Goal: Communication & Community: Answer question/provide support

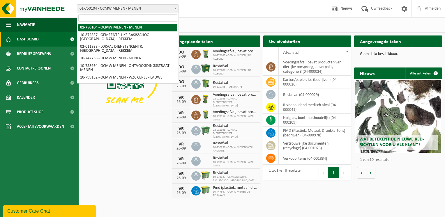
click at [111, 7] on span "01-750104 - OCMW MENEN - MENEN" at bounding box center [127, 9] width 101 height 8
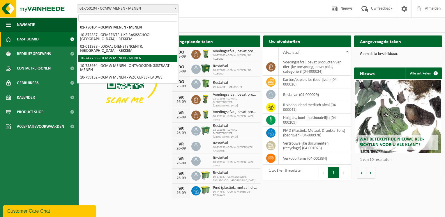
select select "4693"
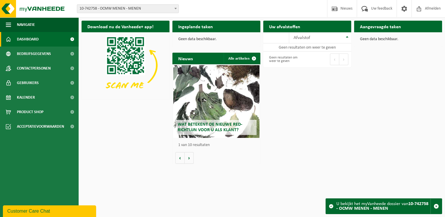
click at [125, 10] on span "10-742758 - OCMW MENEN - MENEN" at bounding box center [127, 9] width 101 height 8
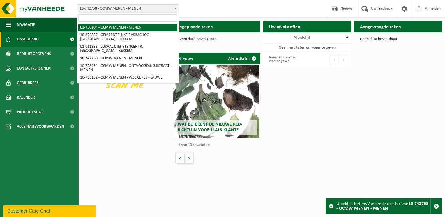
select select "972"
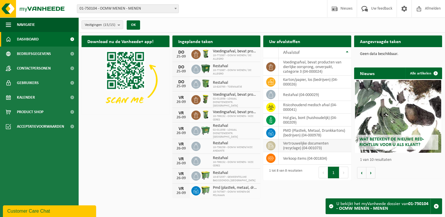
click at [310, 149] on td "vertrouwelijke documenten (recyclage) (04-001073)" at bounding box center [314, 145] width 72 height 13
click at [307, 144] on td "vertrouwelijke documenten (recyclage) (04-001073)" at bounding box center [314, 145] width 72 height 13
click at [271, 144] on icon at bounding box center [271, 146] width 6 height 6
click at [329, 150] on td "vertrouwelijke documenten (recyclage) (04-001073)" at bounding box center [314, 145] width 72 height 13
click at [30, 94] on span "Kalender" at bounding box center [26, 97] width 18 height 15
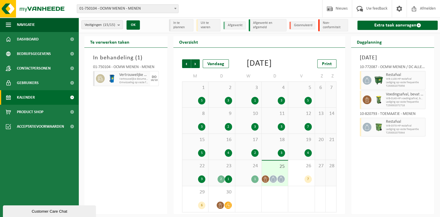
scroll to position [9, 0]
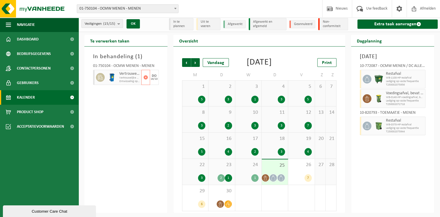
click at [127, 76] on span "Vertrouwelijke documenten (vernietiging - recyclage)" at bounding box center [129, 77] width 21 height 3
click at [122, 64] on div "01-750104 - OCMW MENEN - MENEN" at bounding box center [126, 67] width 66 height 6
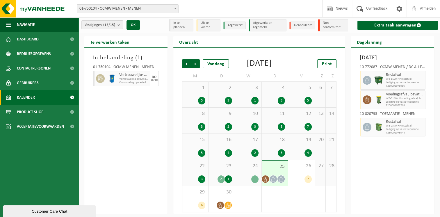
click at [105, 26] on count "(15/15)" at bounding box center [109, 25] width 12 height 4
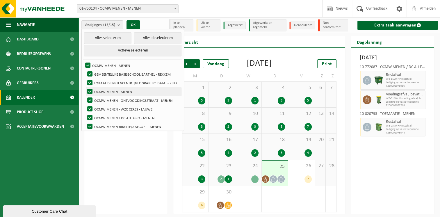
click at [110, 90] on label "OCMW MENEN - MENEN" at bounding box center [133, 91] width 95 height 9
click at [85, 87] on input "OCMW MENEN - MENEN" at bounding box center [85, 87] width 0 height 0
click at [110, 90] on label "OCMW MENEN - MENEN" at bounding box center [133, 91] width 95 height 9
click at [85, 87] on input "OCMW MENEN - MENEN" at bounding box center [85, 87] width 0 height 0
checkbox input "true"
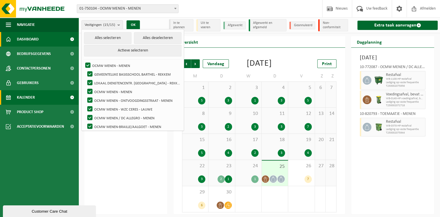
click at [37, 34] on span "Dashboard" at bounding box center [28, 39] width 22 height 15
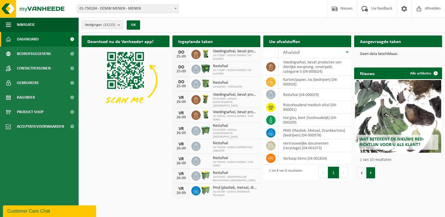
click at [372, 173] on button "Volgende" at bounding box center [370, 173] width 9 height 12
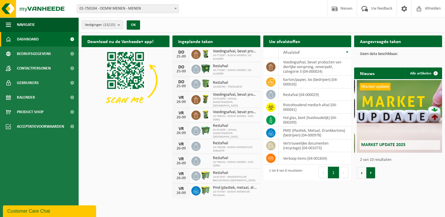
scroll to position [0, 88]
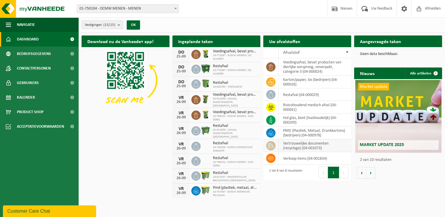
drag, startPoint x: 315, startPoint y: 133, endPoint x: 315, endPoint y: 144, distance: 10.5
click at [315, 133] on td "PMD (Plastiek, Metaal, Drankkartons) (bedrijven) (04-000978)" at bounding box center [314, 133] width 72 height 13
click at [315, 145] on td "vertrouwelijke documenten (recyclage) (04-001073)" at bounding box center [314, 145] width 72 height 13
click at [226, 42] on div "Ingeplande taken Bekijk uw kalender" at bounding box center [216, 41] width 88 height 12
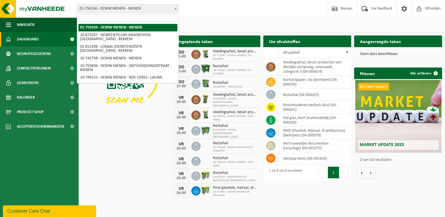
click at [97, 5] on span "01-750104 - OCMW MENEN - MENEN" at bounding box center [127, 9] width 101 height 8
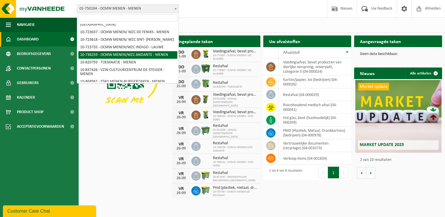
scroll to position [99, 0]
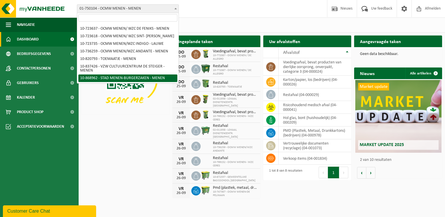
select select "103983"
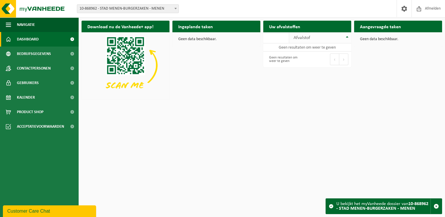
click at [321, 38] on div "Afvalstof" at bounding box center [318, 37] width 50 height 5
click at [53, 85] on link "Gebruikers" at bounding box center [39, 83] width 79 height 15
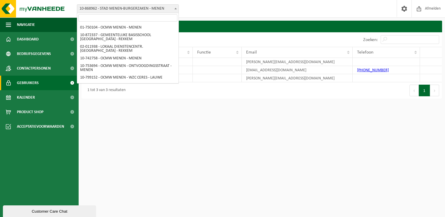
scroll to position [99, 0]
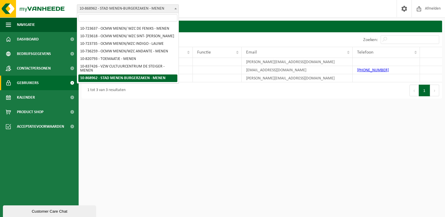
click at [170, 8] on span "10-868962 - STAD MENEN-BURGERZAKEN - MENEN" at bounding box center [127, 9] width 101 height 8
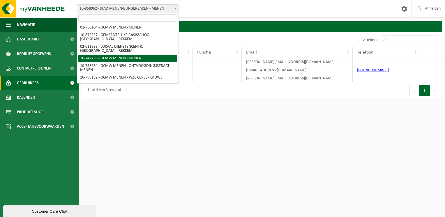
drag, startPoint x: 152, startPoint y: 27, endPoint x: 165, endPoint y: 60, distance: 35.0
select select "4693"
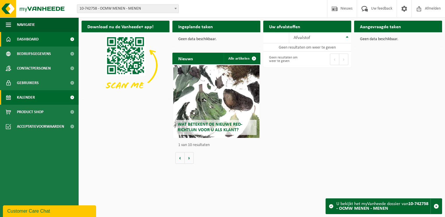
click at [26, 104] on span "Kalender" at bounding box center [26, 97] width 18 height 15
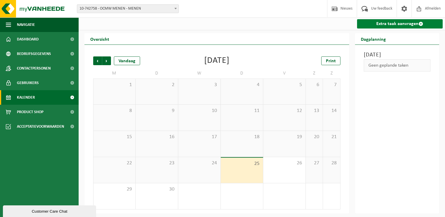
click at [385, 26] on link "Extra taak aanvragen" at bounding box center [400, 23] width 86 height 9
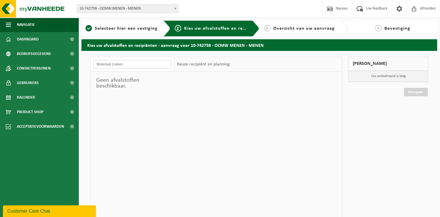
click at [120, 65] on input "text" at bounding box center [132, 64] width 78 height 9
type input "ver"
click at [115, 26] on span "Selecteer hier een vestiging" at bounding box center [126, 28] width 63 height 5
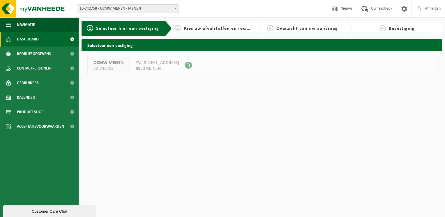
click at [31, 38] on span "Dashboard" at bounding box center [28, 39] width 22 height 15
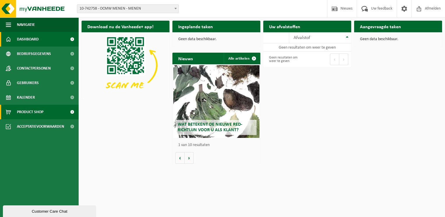
click at [44, 105] on link "Product Shop" at bounding box center [39, 112] width 79 height 15
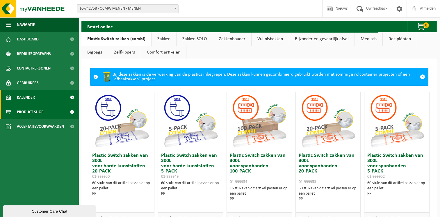
click at [37, 95] on link "Kalender" at bounding box center [39, 97] width 79 height 15
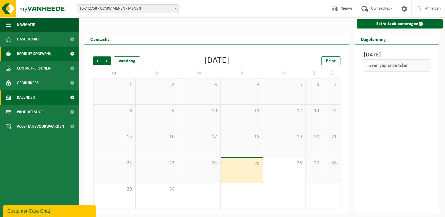
click at [38, 54] on span "Bedrijfsgegevens" at bounding box center [34, 54] width 34 height 15
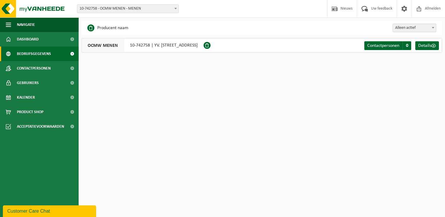
click at [23, 38] on span "Dashboard" at bounding box center [28, 39] width 22 height 15
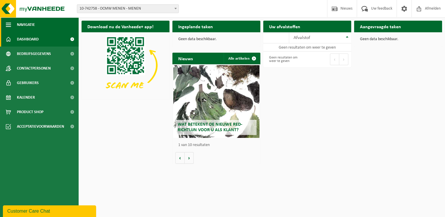
click at [16, 24] on button "Navigatie" at bounding box center [39, 24] width 79 height 15
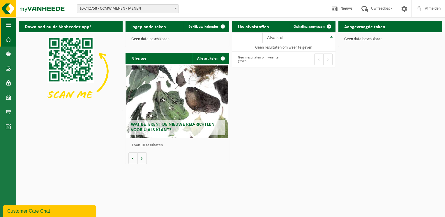
click at [16, 24] on button "Navigatie" at bounding box center [8, 24] width 16 height 15
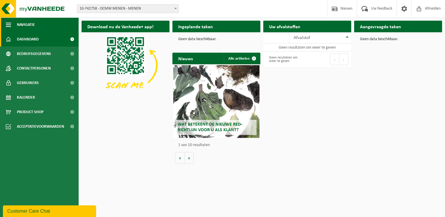
click at [18, 26] on span "Navigatie" at bounding box center [26, 24] width 18 height 15
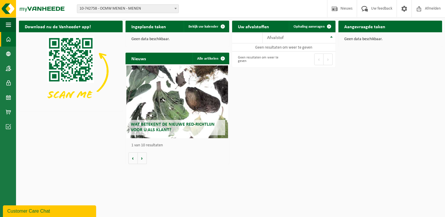
click at [146, 12] on span "10-742758 - OCMW MENEN - MENEN" at bounding box center [127, 9] width 101 height 8
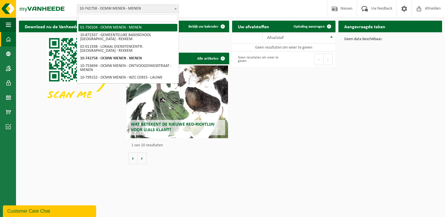
select select "972"
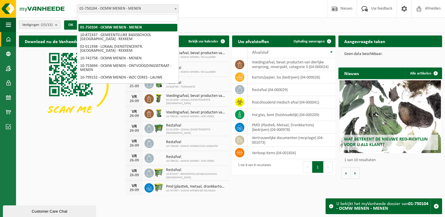
click at [163, 7] on span "01-750104 - OCMW MENEN - MENEN" at bounding box center [127, 9] width 101 height 8
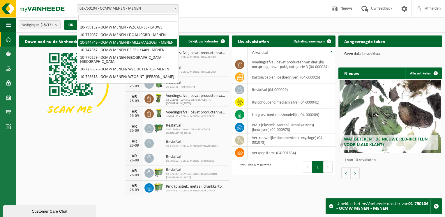
scroll to position [58, 0]
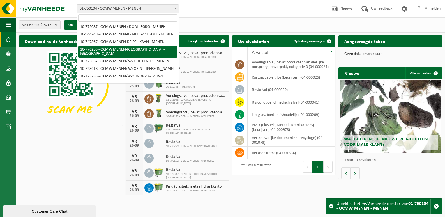
select select "24079"
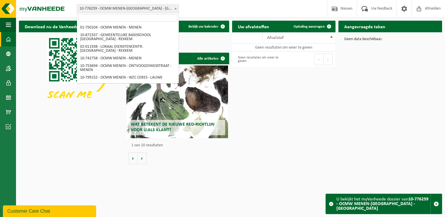
scroll to position [61, 0]
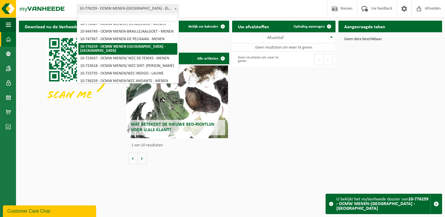
click at [144, 8] on span "10-776259 - OCMW MENEN-[GEOGRAPHIC_DATA] - [GEOGRAPHIC_DATA]" at bounding box center [127, 9] width 101 height 8
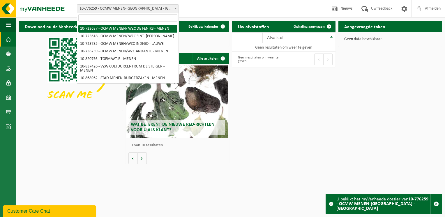
scroll to position [99, 0]
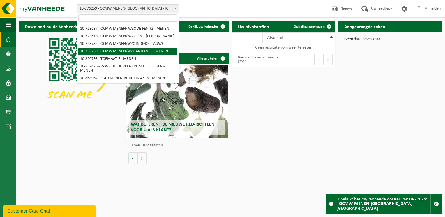
select select "3577"
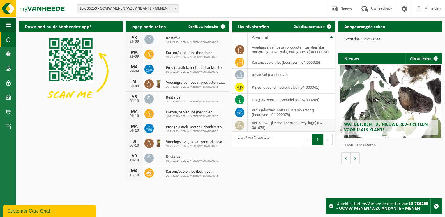
click at [249, 123] on td "vertrouwelijke documenten (recyclage) (04-001073)" at bounding box center [291, 125] width 88 height 13
click at [168, 10] on span "10-736259 - OCMW MENEN/WZC ANDANTE - MENEN" at bounding box center [127, 9] width 101 height 8
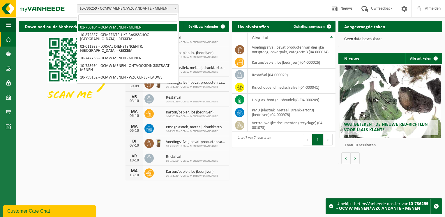
select select "972"
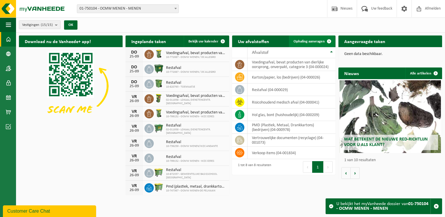
click at [318, 42] on span "Ophaling aanvragen" at bounding box center [308, 42] width 31 height 4
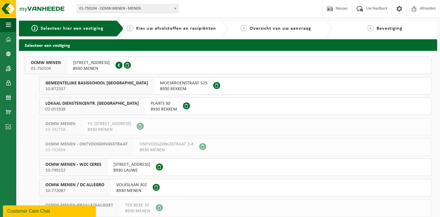
click at [80, 64] on span "[STREET_ADDRESS]" at bounding box center [91, 63] width 37 height 6
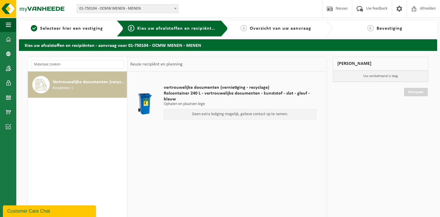
click at [150, 102] on div at bounding box center [145, 103] width 26 height 23
click at [189, 89] on span "vertrouwelijke documenten (vernietiging - recyclage)" at bounding box center [240, 88] width 153 height 6
click at [203, 114] on p "Geen extra lediging mogelijk, gelieve contact op te nemen." at bounding box center [240, 114] width 146 height 4
drag, startPoint x: 98, startPoint y: 84, endPoint x: 256, endPoint y: 140, distance: 167.6
click at [256, 140] on div "vertrouwelijke documenten (vernietiging - recyclage) Rolcontainer 240 L - vertr…" at bounding box center [226, 159] width 199 height 175
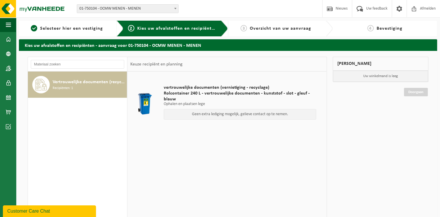
click at [241, 115] on p "Geen extra lediging mogelijk, gelieve contact op te nemen." at bounding box center [240, 114] width 146 height 4
click at [150, 102] on div at bounding box center [145, 103] width 26 height 23
click at [53, 29] on span "Selecteer hier een vestiging" at bounding box center [71, 28] width 63 height 5
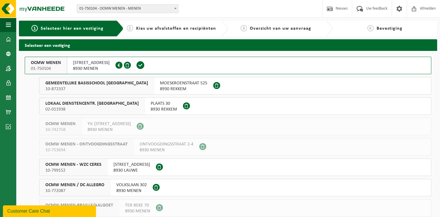
click at [122, 64] on span at bounding box center [119, 65] width 7 height 7
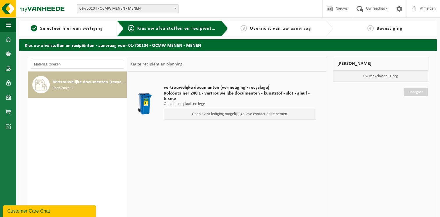
click at [61, 212] on div "Customer Care Chat" at bounding box center [49, 211] width 84 height 7
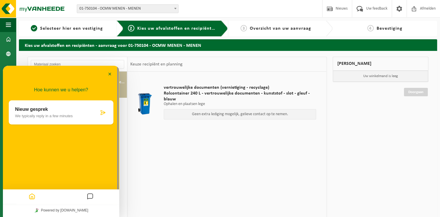
drag, startPoint x: 72, startPoint y: 72, endPoint x: 91, endPoint y: 79, distance: 20.2
click at [91, 79] on div "Minimaliseer" at bounding box center [61, 74] width 116 height 18
click at [52, 113] on div "Nieuw gesprek We typically reply in a few minutes" at bounding box center [57, 112] width 84 height 11
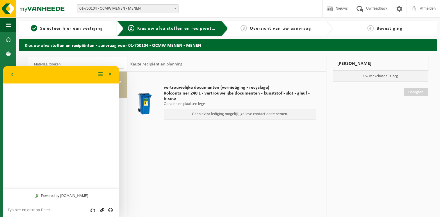
click at [15, 211] on textarea at bounding box center [61, 210] width 107 height 5
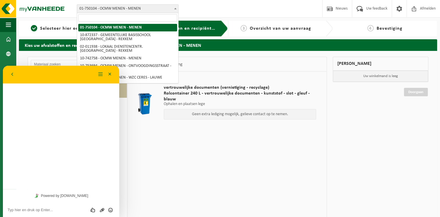
click at [142, 11] on span "01-750104 - OCMW MENEN - MENEN" at bounding box center [127, 9] width 101 height 8
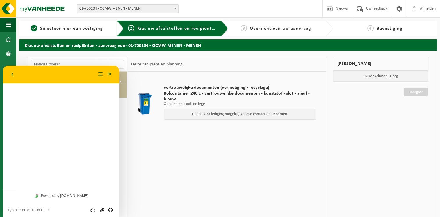
drag, startPoint x: 110, startPoint y: 26, endPoint x: 231, endPoint y: 58, distance: 125.2
click at [231, 58] on div "Keuze recipiënt en planning" at bounding box center [226, 64] width 199 height 15
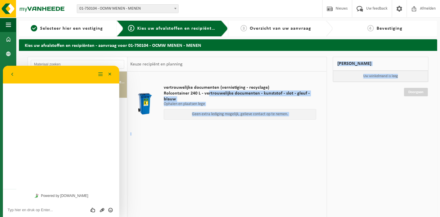
drag, startPoint x: 305, startPoint y: 112, endPoint x: 211, endPoint y: 95, distance: 95.9
click at [211, 95] on div "Vertrouwelijke documenten (recyclage) Recipiënten: 1 Keuze recipiënt en plannin…" at bounding box center [228, 159] width 407 height 204
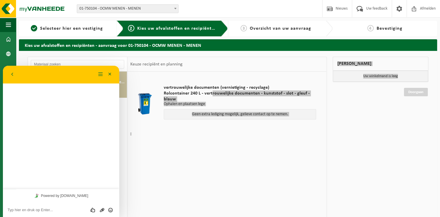
drag, startPoint x: 41, startPoint y: 211, endPoint x: 31, endPoint y: 209, distance: 9.4
click at [38, 209] on textarea at bounding box center [61, 210] width 107 height 5
click at [30, 209] on textarea at bounding box center [61, 210] width 107 height 5
type textarea "Hallo"
type textarea "i"
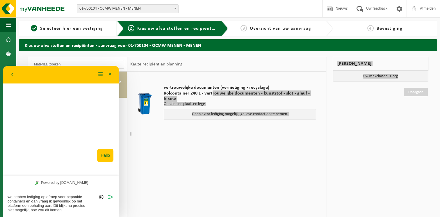
type textarea "we hebben lediging op afroep voor bepaalde containers en dan vraag ik gewoonlij…"
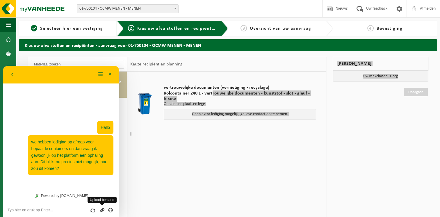
click at [102, 211] on icon "Group of buttons" at bounding box center [101, 209] width 5 height 5
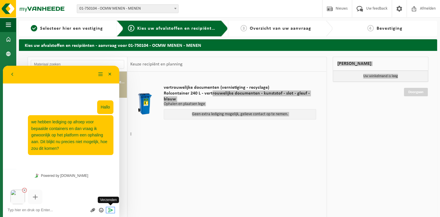
click at [111, 208] on icon "Verzenden" at bounding box center [110, 209] width 5 height 5
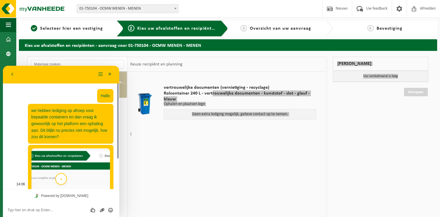
scroll to position [40, 0]
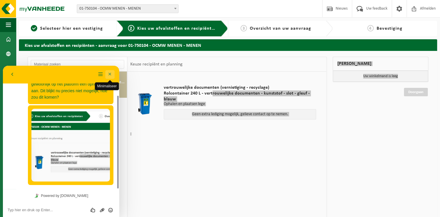
click at [110, 73] on button "Minimaliseer" at bounding box center [109, 74] width 9 height 9
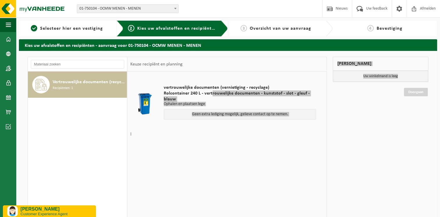
click at [19, 210] on div "[PERSON_NAME] Customer Experience Agent" at bounding box center [49, 211] width 84 height 10
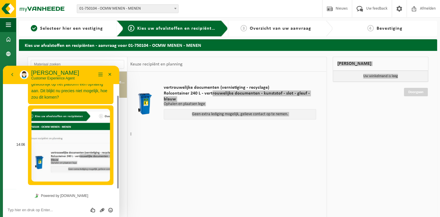
scroll to position [0, 0]
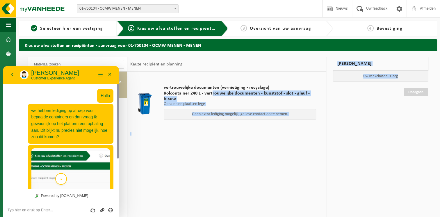
click at [258, 188] on div "vertrouwelijke documenten (vernietiging - recyclage) Rolcontainer 240 L - vertr…" at bounding box center [226, 159] width 199 height 175
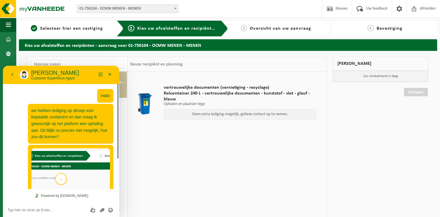
click at [59, 176] on icon "scroll to bottom" at bounding box center [61, 180] width 4 height 12
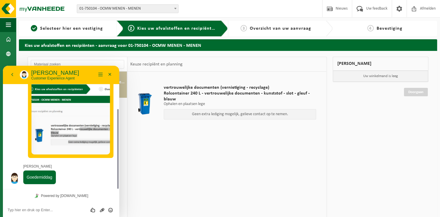
scroll to position [66, 0]
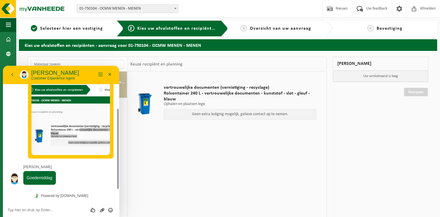
drag, startPoint x: 118, startPoint y: 115, endPoint x: 118, endPoint y: 102, distance: 13.4
click at [118, 102] on div at bounding box center [117, 127] width 4 height 123
drag, startPoint x: 118, startPoint y: 112, endPoint x: 118, endPoint y: 94, distance: 18.3
click at [118, 94] on div at bounding box center [117, 127] width 4 height 123
drag, startPoint x: 118, startPoint y: 130, endPoint x: 118, endPoint y: 115, distance: 15.1
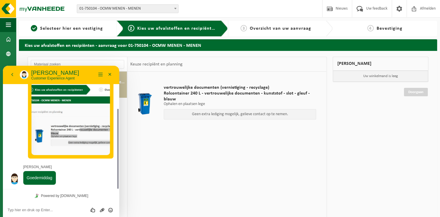
click at [118, 115] on div at bounding box center [117, 149] width 1 height 80
drag, startPoint x: 118, startPoint y: 130, endPoint x: 196, endPoint y: 154, distance: 81.9
click at [119, 154] on html "Terug [PERSON_NAME] Customer Experience Agent Menu Minimaliseer Terug Powered b…" at bounding box center [61, 141] width 116 height 151
click at [10, 76] on button "Terug" at bounding box center [12, 74] width 9 height 9
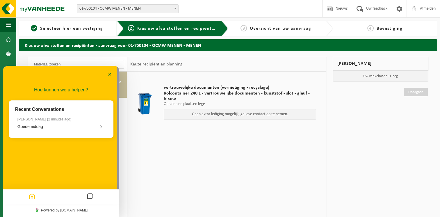
scroll to position [51, 0]
click at [48, 120] on time "2 minutes ago" at bounding box center [59, 119] width 22 height 4
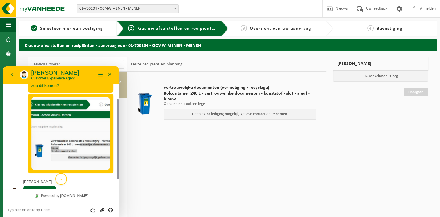
scroll to position [66, 0]
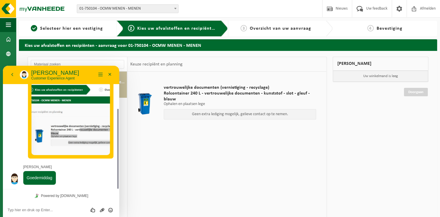
drag, startPoint x: 118, startPoint y: 157, endPoint x: 113, endPoint y: 183, distance: 26.6
click at [113, 183] on div "14:05 Hallo 14:06 we hebben lediging op afroep voor bepaalde containers en dan …" at bounding box center [61, 127] width 116 height 123
click at [44, 212] on textarea at bounding box center [61, 210] width 107 height 5
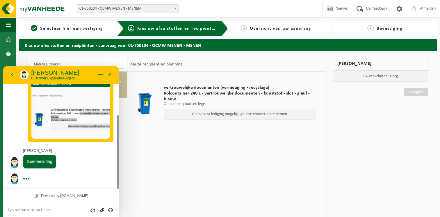
drag, startPoint x: 118, startPoint y: 163, endPoint x: 119, endPoint y: 141, distance: 22.4
click at [119, 141] on html "Terug [PERSON_NAME] Customer Experience Agent Menu Minimaliseer Terug Powered b…" at bounding box center [61, 141] width 116 height 151
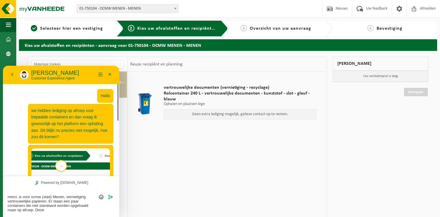
scroll to position [110, 0]
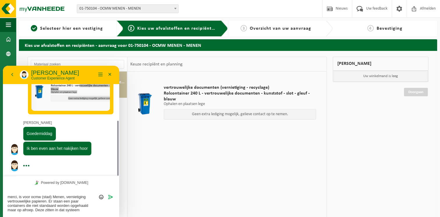
type textarea "merci, is voor ocmw (stad) Menen, vernietiging vertrouwelijke papieren. Er staa…"
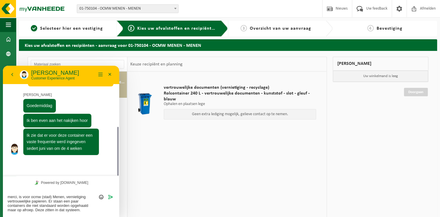
scroll to position [122, 0]
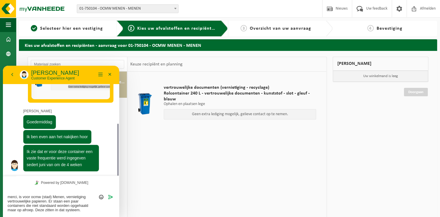
click at [45, 209] on textarea "merci, is voor ocmw (stad) Menen, vernietiging vertrouwelijke papieren. Er staa…" at bounding box center [61, 204] width 107 height 18
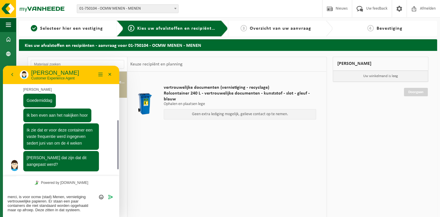
scroll to position [137, 0]
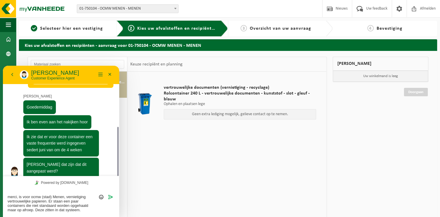
drag, startPoint x: 88, startPoint y: 207, endPoint x: 52, endPoint y: 204, distance: 36.2
click at [52, 204] on textarea "merci, is voor ocmw (stad) Menen, vernietiging vertrouwelijke papieren. Er staa…" at bounding box center [61, 204] width 107 height 18
drag, startPoint x: 81, startPoint y: 211, endPoint x: 3, endPoint y: 246, distance: 85.7
click at [3, 180] on html "Terug [PERSON_NAME] Customer Experience Agent Menu Minimaliseer Terug Powered b…" at bounding box center [61, 141] width 116 height 151
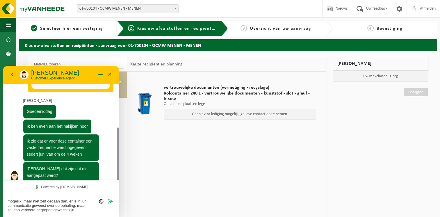
scroll to position [0, 0]
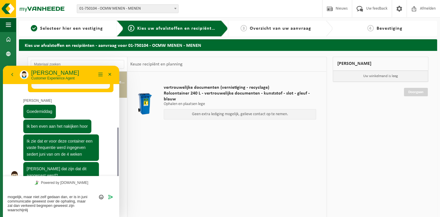
type textarea "mogelijk, maar niet zelf gedaan dan, er is in juni communicatie geweest over de…"
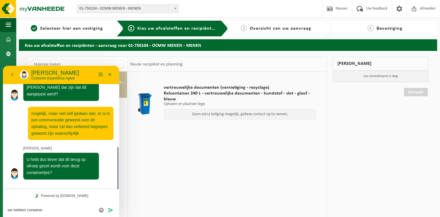
scroll to position [202, 0]
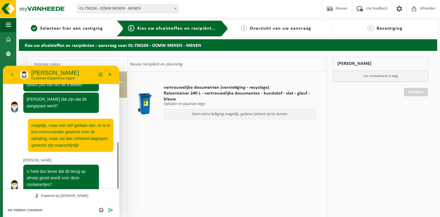
drag, startPoint x: 50, startPoint y: 212, endPoint x: 3, endPoint y: 248, distance: 59.6
click at [3, 182] on html "Terug [PERSON_NAME] Customer Experience Agent Menu Minimaliseer Terug Powered b…" at bounding box center [61, 141] width 116 height 151
type textarea "ja"
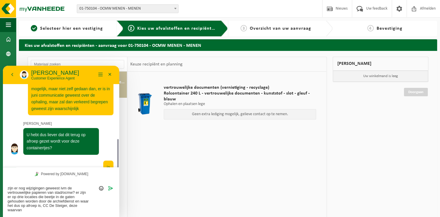
scroll to position [243, 0]
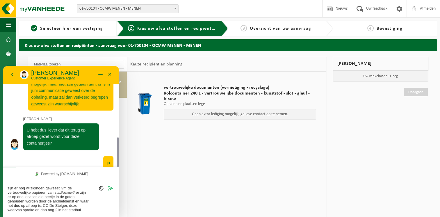
type textarea "zijn er nog wijzigingen geweest ivm de vertrouwelijke papieren van stad/ocmw? e…"
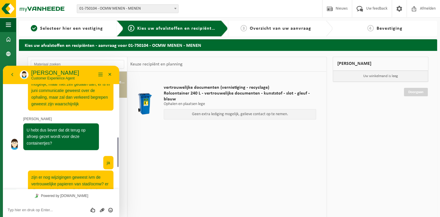
scroll to position [276, 0]
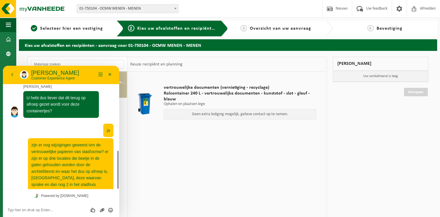
drag, startPoint x: 119, startPoint y: 161, endPoint x: 116, endPoint y: 143, distance: 18.2
click at [116, 143] on div at bounding box center [117, 127] width 4 height 123
drag, startPoint x: 118, startPoint y: 157, endPoint x: 118, endPoint y: 152, distance: 5.0
click at [118, 152] on div at bounding box center [117, 170] width 1 height 38
drag, startPoint x: 118, startPoint y: 152, endPoint x: 117, endPoint y: 143, distance: 9.1
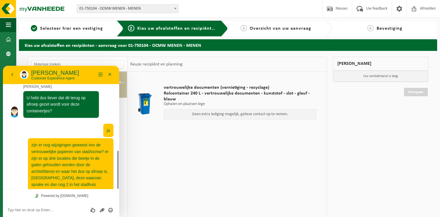
click at [117, 143] on div at bounding box center [117, 127] width 4 height 123
click at [119, 165] on html "Terug [PERSON_NAME] Customer Experience Agent Menu Minimaliseer Terug Powered b…" at bounding box center [61, 141] width 116 height 151
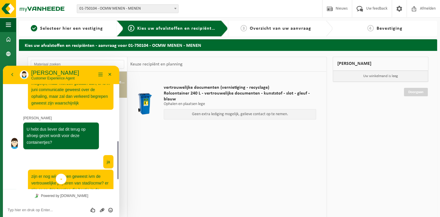
scroll to position [244, 0]
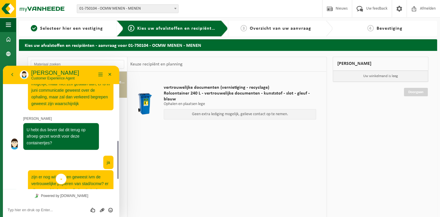
drag, startPoint x: 117, startPoint y: 162, endPoint x: 119, endPoint y: 167, distance: 4.9
click at [119, 167] on div at bounding box center [117, 127] width 4 height 123
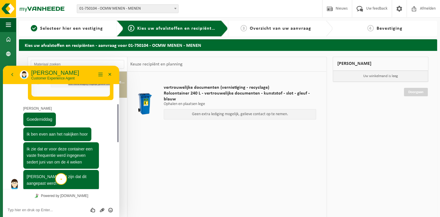
scroll to position [163, 0]
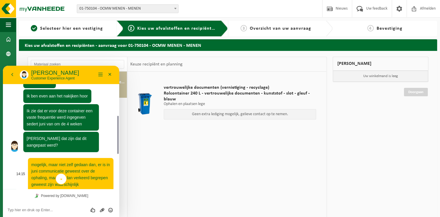
drag, startPoint x: 118, startPoint y: 122, endPoint x: 111, endPoint y: 158, distance: 36.1
click at [111, 158] on div "14:05 Hallo 14:06 we hebben lediging op afroep voor bepaalde containers en dan …" at bounding box center [61, 127] width 116 height 123
drag, startPoint x: 118, startPoint y: 137, endPoint x: 116, endPoint y: 109, distance: 27.4
click at [116, 109] on div at bounding box center [117, 127] width 4 height 123
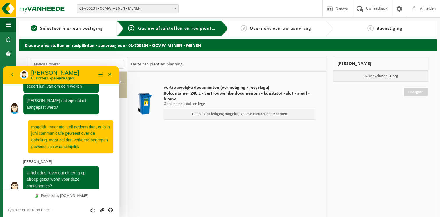
scroll to position [276, 0]
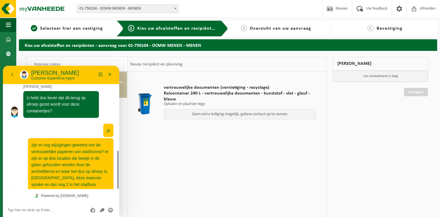
click at [119, 136] on div at bounding box center [117, 127] width 4 height 123
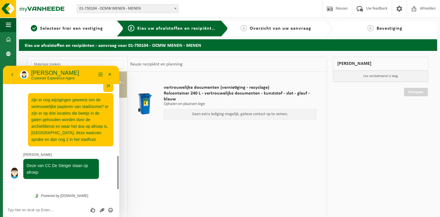
scroll to position [308, 0]
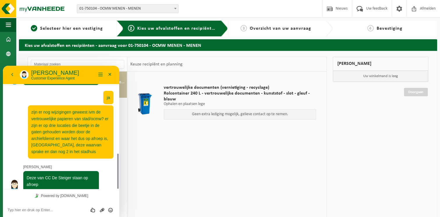
click at [49, 212] on textarea at bounding box center [61, 210] width 107 height 5
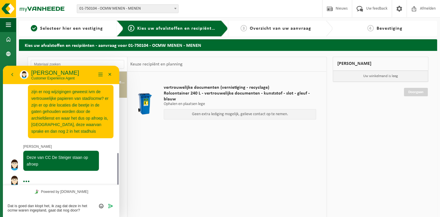
scroll to position [333, 0]
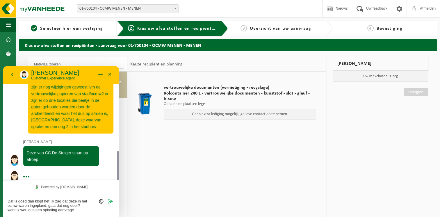
type textarea "Dat is goed dan klopt het, ik zag dat deze in het ocmw waren ingepland, gaat da…"
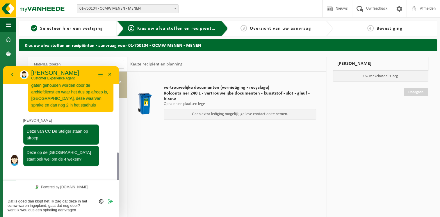
scroll to position [339, 0]
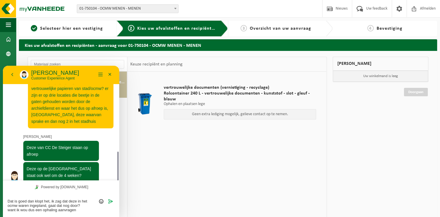
drag, startPoint x: 77, startPoint y: 209, endPoint x: 3, endPoint y: 267, distance: 93.5
click at [3, 201] on html "Terug [PERSON_NAME] Customer Experience Agent Menu Minimaliseer Terug Powered b…" at bounding box center [61, 141] width 116 height 151
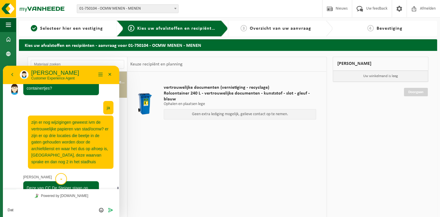
scroll to position [330, 0]
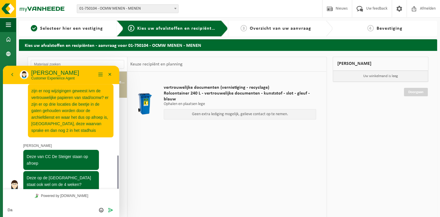
type textarea "D"
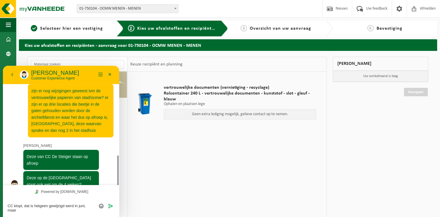
scroll to position [334, 0]
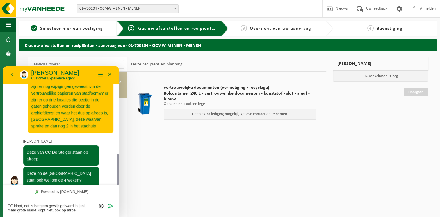
type textarea "CC klopt, dat is hetgeen gewijzigd werd in juni, maar grote markt klopt niet, o…"
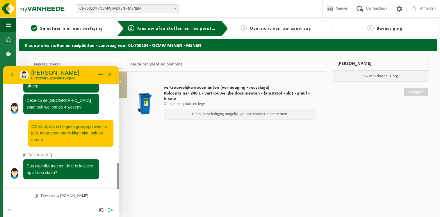
scroll to position [395, 0]
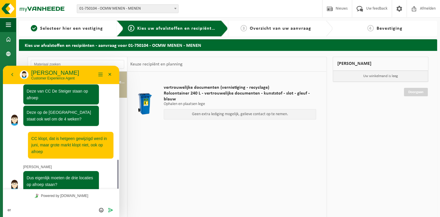
type textarea "e"
type textarea "ja"
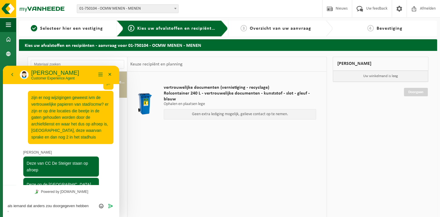
scroll to position [435, 0]
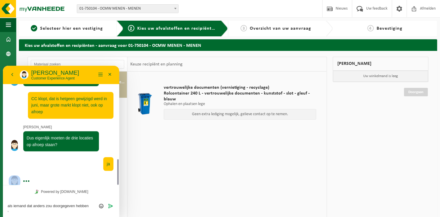
drag, startPoint x: 119, startPoint y: 138, endPoint x: 114, endPoint y: 168, distance: 29.5
click at [114, 168] on div "14:05 Hallo 14:06 we hebben lediging op afroep voor bepaalde containers en dan …" at bounding box center [61, 125] width 116 height 119
click at [91, 205] on textarea "als iemand dat anders zou doorgegeven hebben ," at bounding box center [61, 208] width 107 height 9
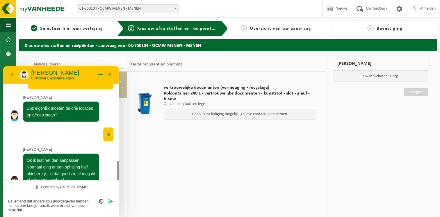
scroll to position [469, 0]
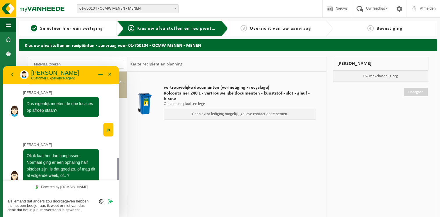
type textarea "als iemand dat anders zou doorgegeven hebben , is het een beetje raar, ik weet …"
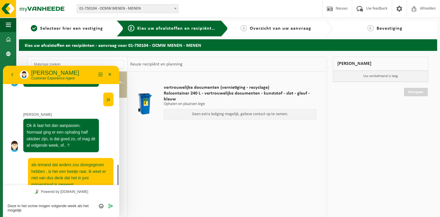
scroll to position [504, 0]
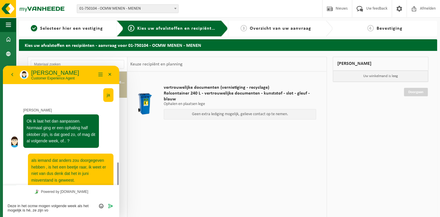
type textarea "Deze in het ocmw mogen volgende week als het mogelijk is hé, ze zijn vol"
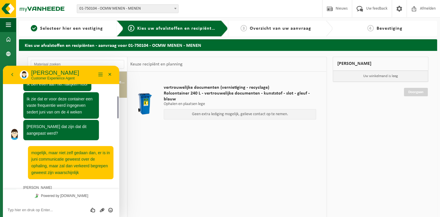
scroll to position [174, 0]
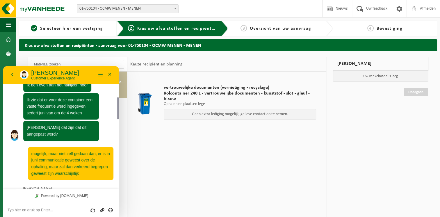
drag, startPoint x: 118, startPoint y: 119, endPoint x: 118, endPoint y: 214, distance: 95.4
click at [118, 214] on div "14:05 Hallo 14:06 we hebben lediging op afroep voor bepaalde containers en dan …" at bounding box center [61, 141] width 116 height 151
drag, startPoint x: 118, startPoint y: 105, endPoint x: 118, endPoint y: 112, distance: 6.7
click at [118, 112] on div at bounding box center [117, 108] width 1 height 22
drag, startPoint x: 118, startPoint y: 112, endPoint x: 120, endPoint y: 175, distance: 62.9
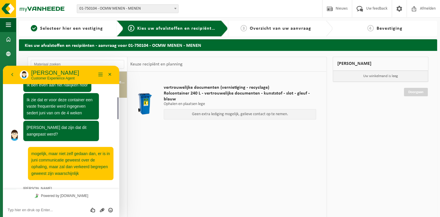
click at [119, 175] on html "Terug [PERSON_NAME] Customer Experience Agent Menu Minimaliseer Terug Powered b…" at bounding box center [61, 141] width 116 height 151
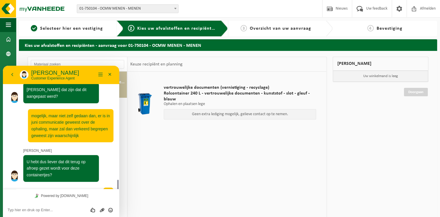
scroll to position [277, 0]
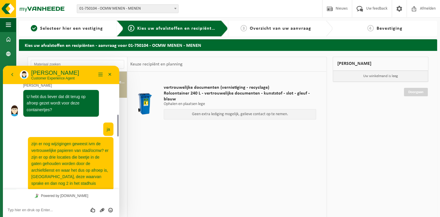
drag, startPoint x: 118, startPoint y: 134, endPoint x: 173, endPoint y: 187, distance: 76.5
click at [119, 187] on html "Terug Sarah Sarah Customer Experience Agent Menu Minimaliseer Terug Powered by …" at bounding box center [61, 141] width 116 height 151
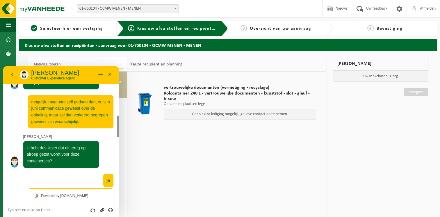
drag, startPoint x: 173, startPoint y: 187, endPoint x: 184, endPoint y: 156, distance: 32.8
click at [184, 156] on div "vertrouwelijke documenten (vernietiging - recyclage) Rolcontainer 240 L - vertr…" at bounding box center [226, 159] width 199 height 175
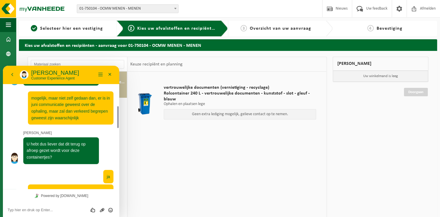
click at [184, 156] on div "vertrouwelijke documenten (vernietiging - recyclage) Rolcontainer 240 L - vertr…" at bounding box center [226, 159] width 199 height 175
drag, startPoint x: 118, startPoint y: 115, endPoint x: 120, endPoint y: 133, distance: 17.8
click at [119, 133] on html "Terug Sarah Sarah Customer Experience Agent Menu Minimaliseer Terug Powered by …" at bounding box center [61, 141] width 116 height 151
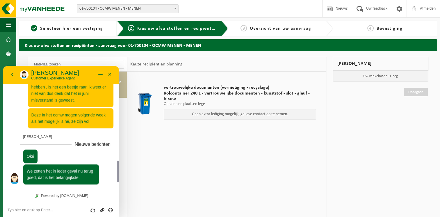
scroll to position [577, 0]
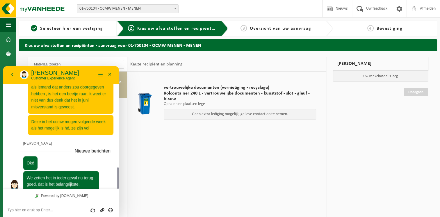
click at [31, 209] on textarea at bounding box center [61, 210] width 107 height 5
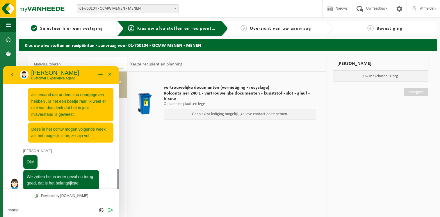
scroll to position [568, 0]
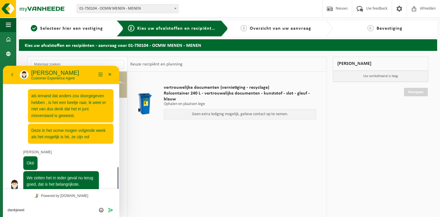
type textarea "dankjewel!"
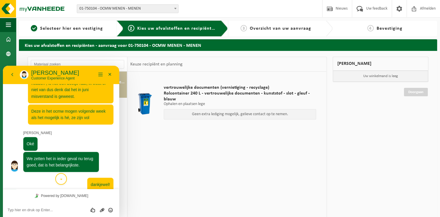
scroll to position [588, 0]
drag, startPoint x: 118, startPoint y: 173, endPoint x: 119, endPoint y: 191, distance: 17.8
click at [119, 191] on div "14:05 Hallo 14:06 we hebben lediging op afroep voor bepaalde containers en dan …" at bounding box center [61, 141] width 116 height 151
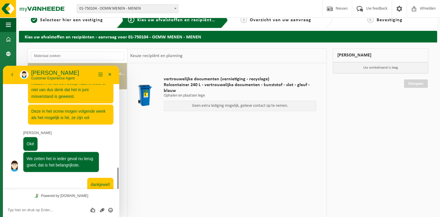
click at [117, 179] on div at bounding box center [117, 178] width 1 height 21
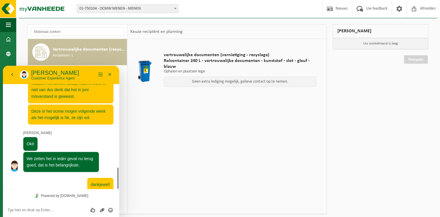
scroll to position [67, 0]
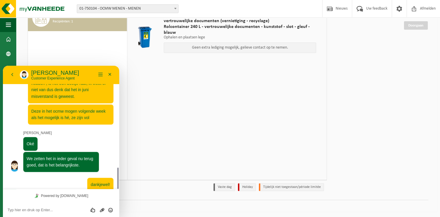
drag, startPoint x: 118, startPoint y: 174, endPoint x: 119, endPoint y: 186, distance: 12.5
click at [119, 186] on div at bounding box center [117, 127] width 4 height 123
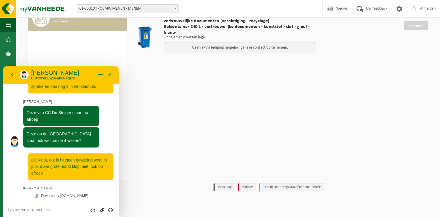
scroll to position [588, 0]
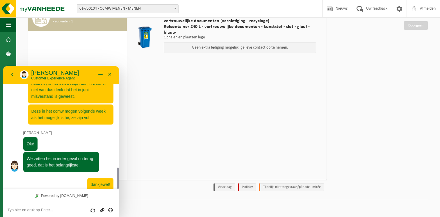
drag, startPoint x: 118, startPoint y: 172, endPoint x: 118, endPoint y: 185, distance: 12.8
click at [118, 185] on div at bounding box center [117, 178] width 1 height 21
click at [111, 76] on button "Minimaliseer" at bounding box center [109, 74] width 9 height 9
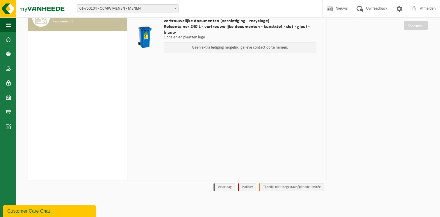
click at [46, 212] on div "Customer Care Chat" at bounding box center [49, 211] width 84 height 7
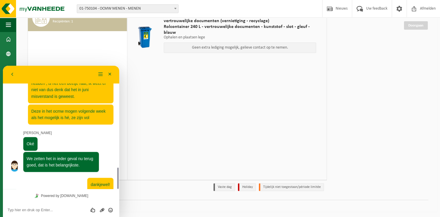
click at [109, 73] on button "Minimaliseer" at bounding box center [109, 74] width 9 height 9
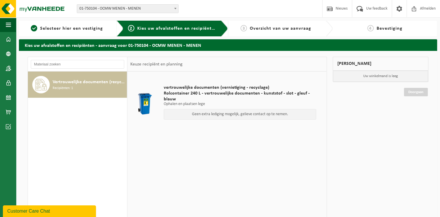
click at [76, 89] on div "Vertrouwelijke documenten (recyclage) Recipiënten: 1" at bounding box center [89, 84] width 73 height 17
